Goal: Feedback & Contribution: Submit feedback/report problem

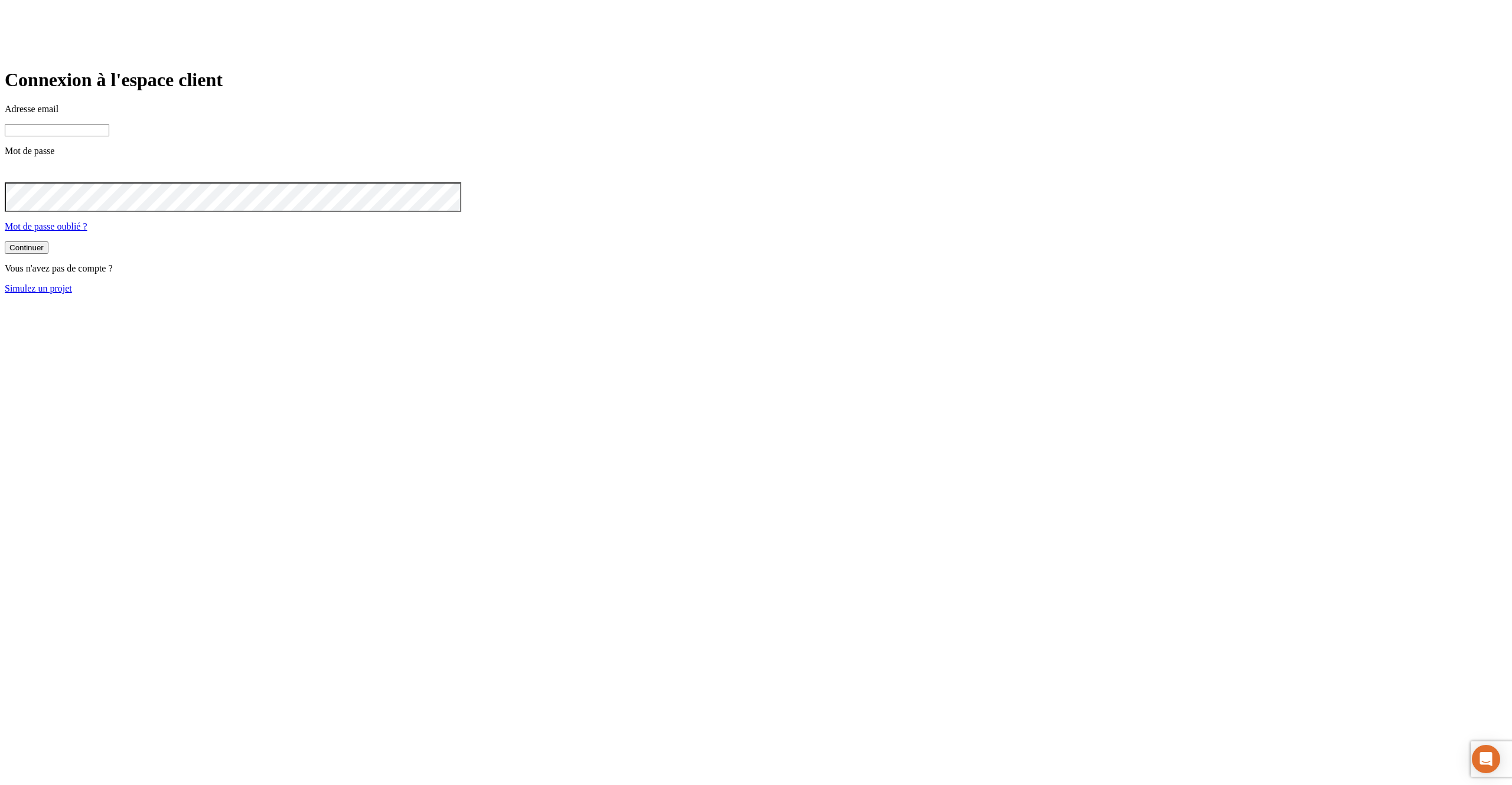
click at [109, 136] on input at bounding box center [57, 130] width 105 height 12
type input "j"
paste input "[DOMAIN_NAME][PERSON_NAME][EMAIL_ADDRESS][DOMAIN_NAME]"
type input "[PERSON_NAME][DOMAIN_NAME][EMAIL_ADDRESS][DOMAIN_NAME]"
click at [5, 241] on button "Continuer" at bounding box center [26, 247] width 43 height 12
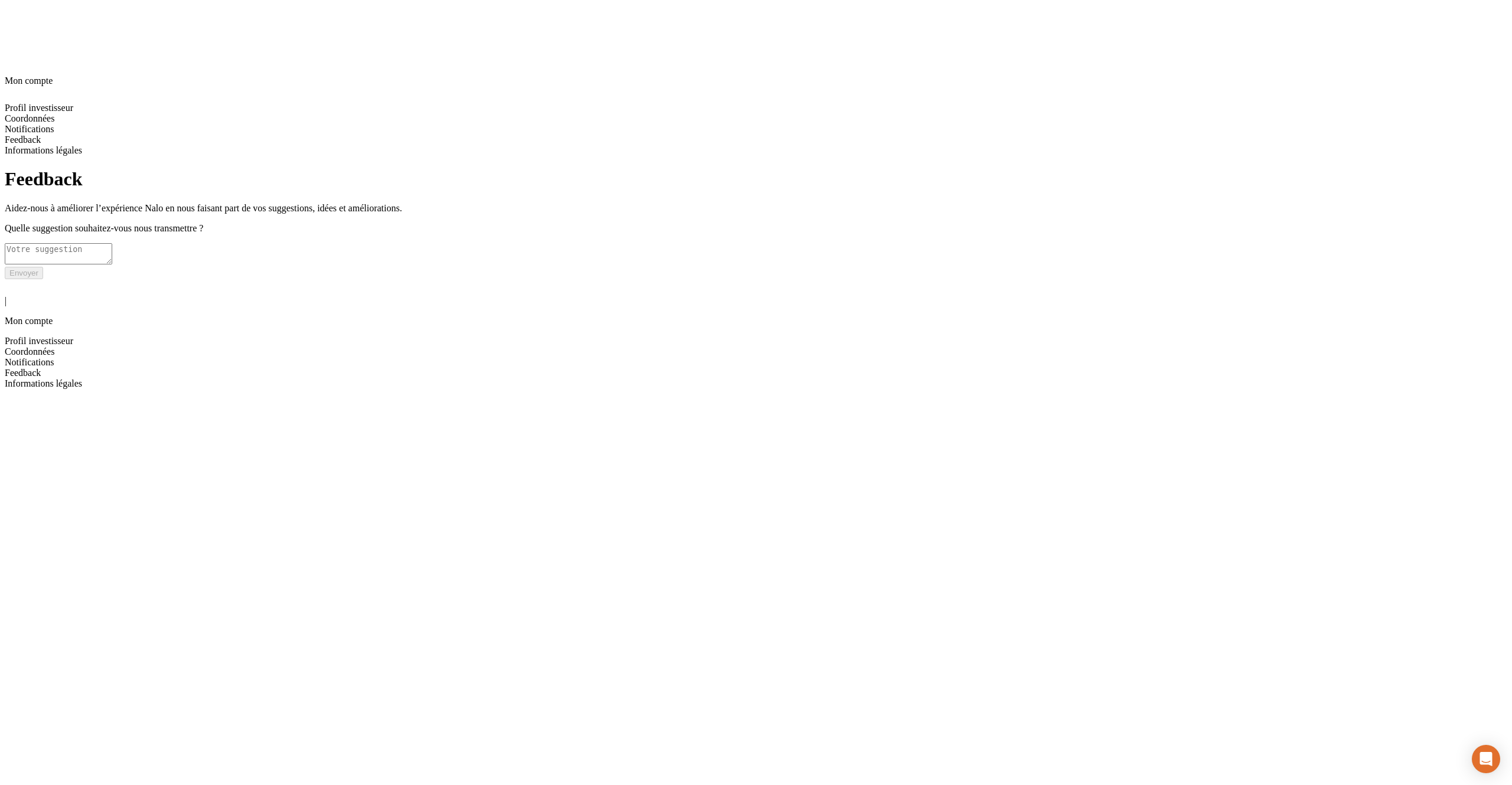
click at [112, 243] on textarea at bounding box center [58, 254] width 108 height 21
type textarea "rfezfzeg"
click at [39, 279] on div "Envoyer" at bounding box center [24, 283] width 29 height 9
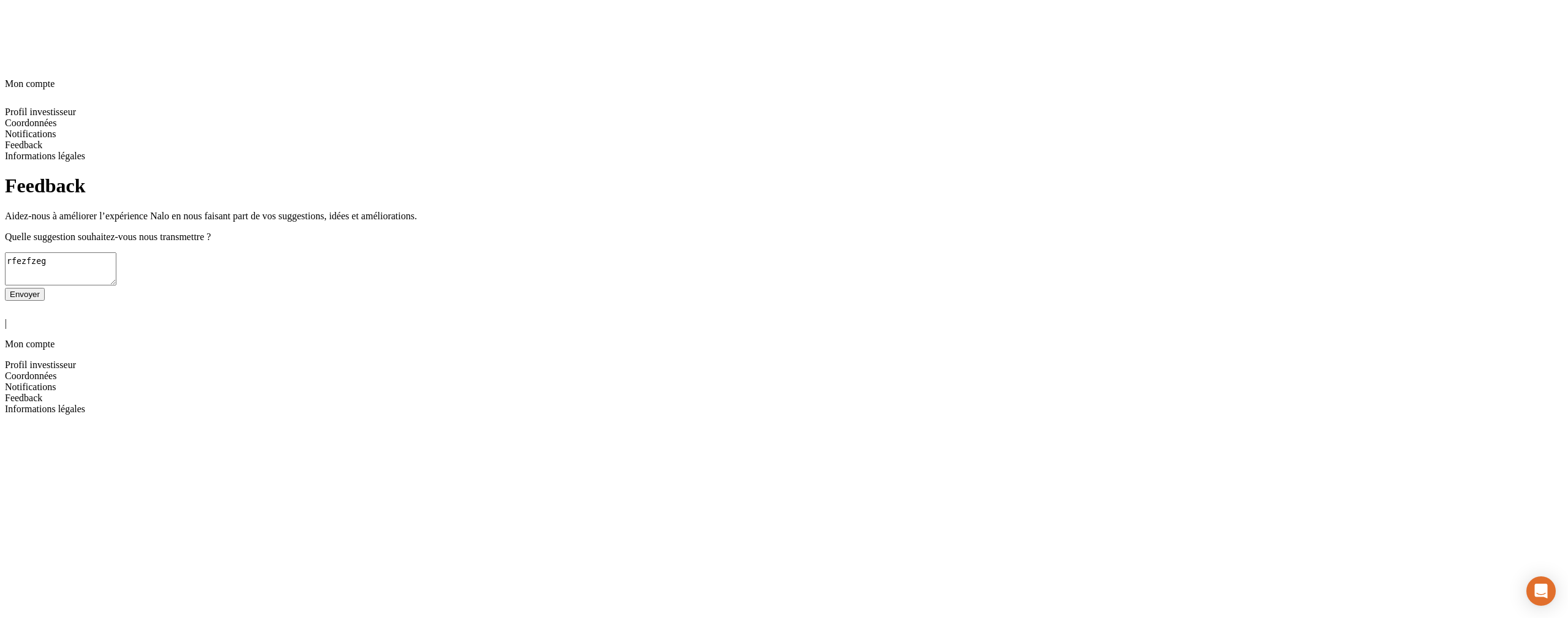
click at [45, 288] on button "Envoyer" at bounding box center [25, 294] width 40 height 13
click at [628, 300] on div "Feedback Aidez-nous à améliorer l’expérience Nalo en nous faisant part de vos s…" at bounding box center [784, 237] width 1558 height 126
